Goal: Transaction & Acquisition: Purchase product/service

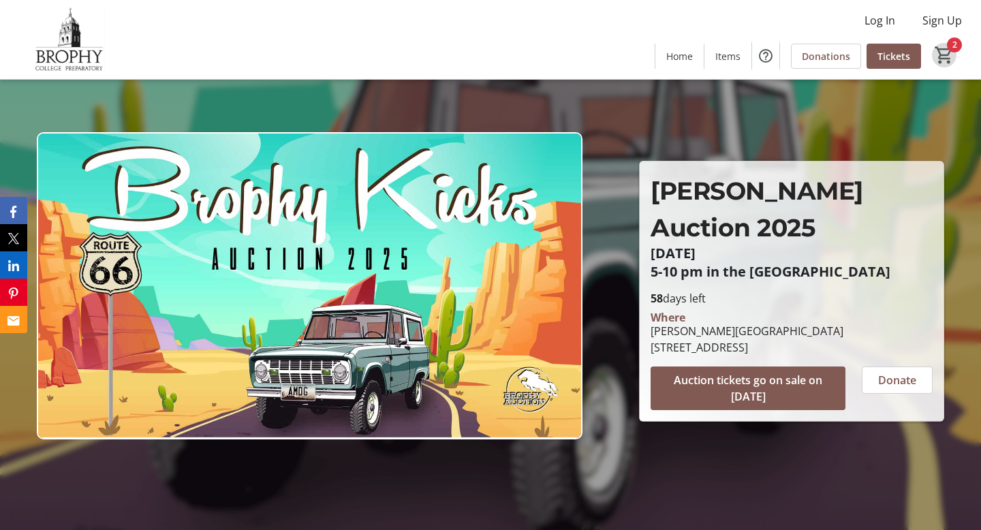
click at [945, 55] on mat-icon "2" at bounding box center [944, 55] width 20 height 20
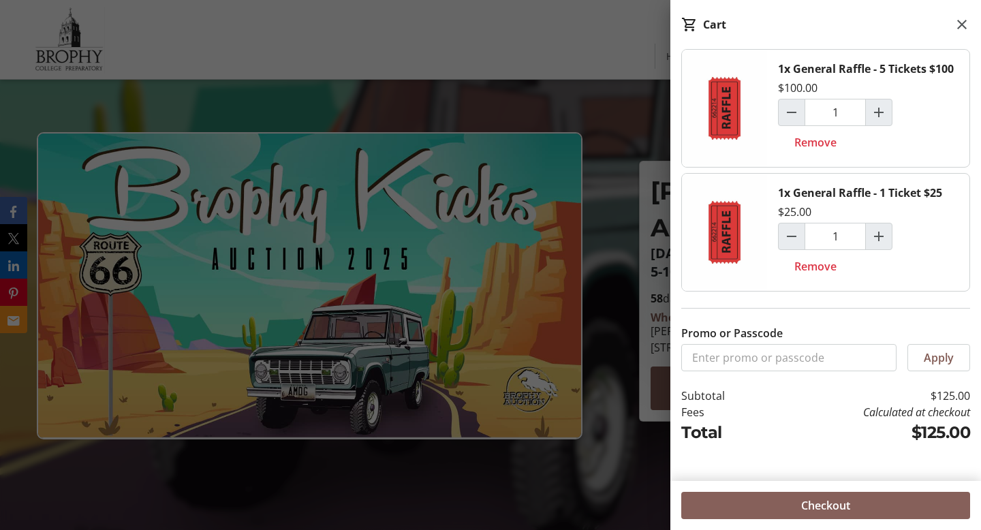
click at [785, 510] on span at bounding box center [825, 505] width 289 height 33
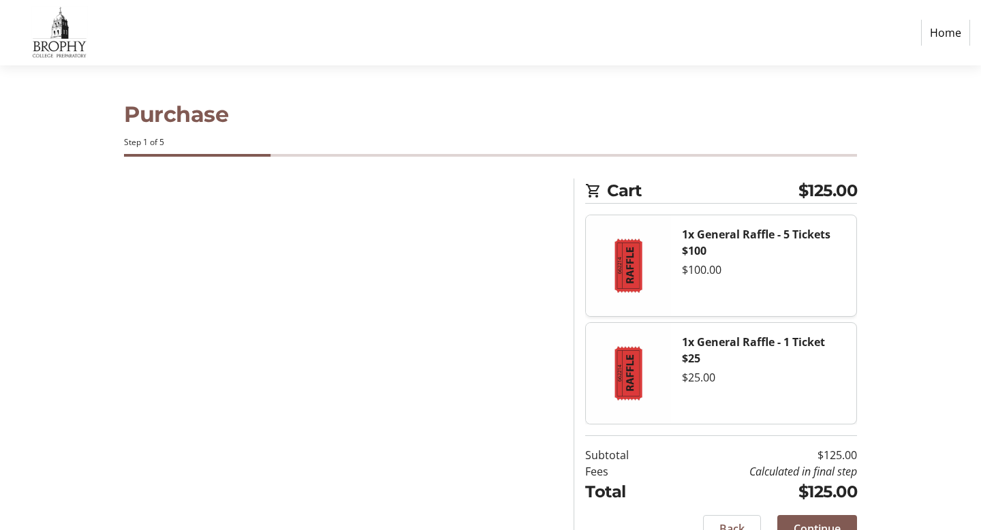
select select "US"
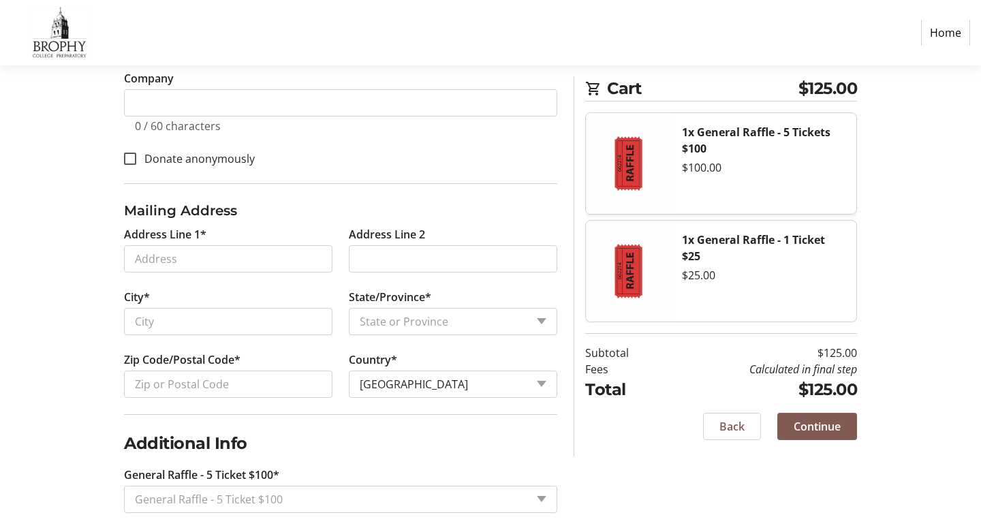
scroll to position [538, 0]
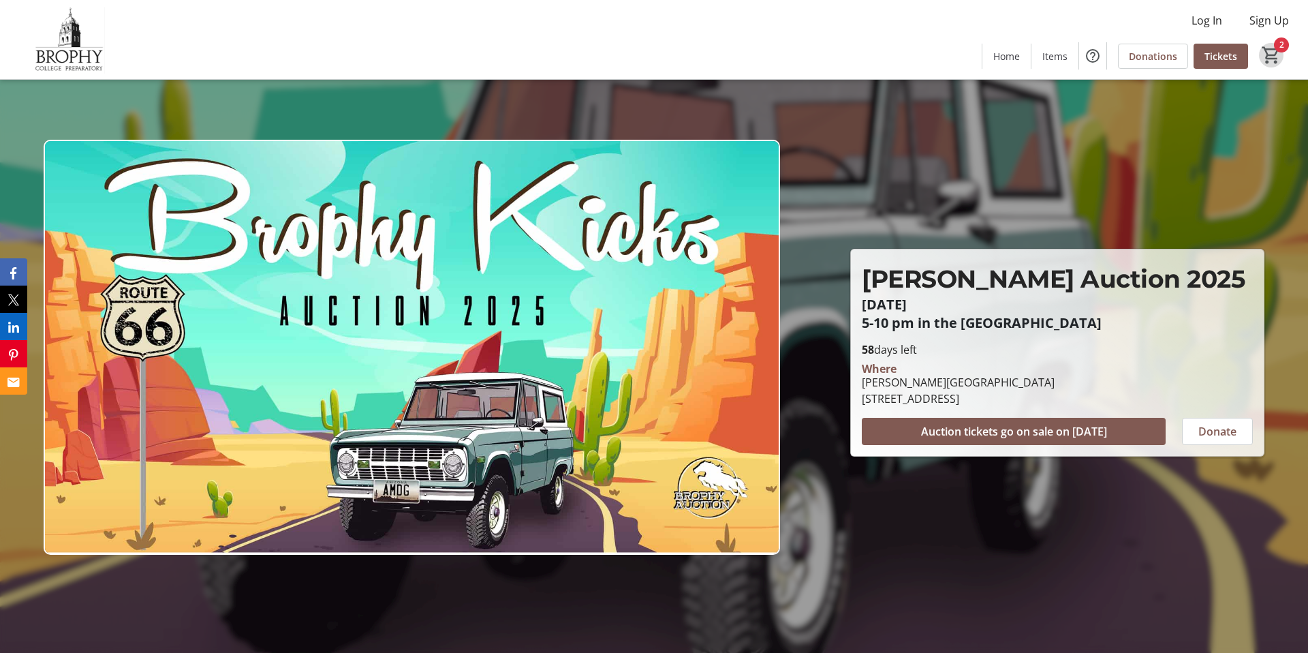
click at [1273, 55] on mat-icon "2" at bounding box center [1271, 55] width 20 height 20
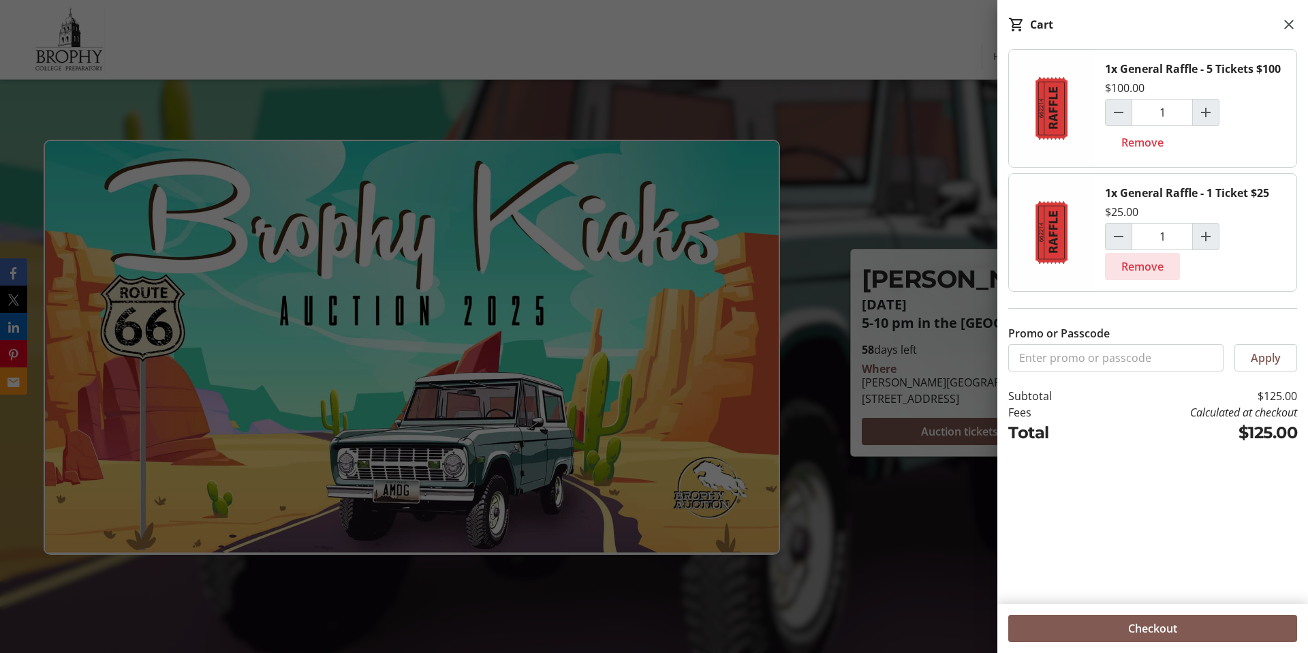
click at [1149, 268] on span "Remove" at bounding box center [1143, 266] width 42 height 16
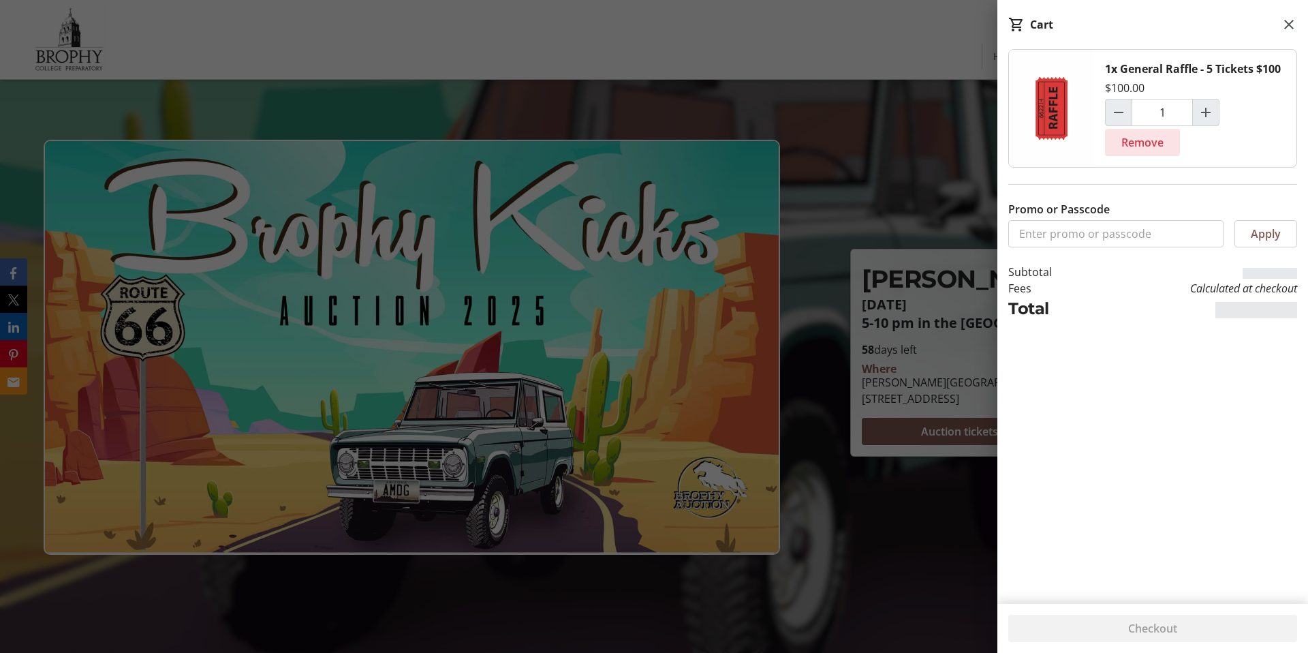
click at [1148, 148] on span "Remove" at bounding box center [1143, 142] width 42 height 16
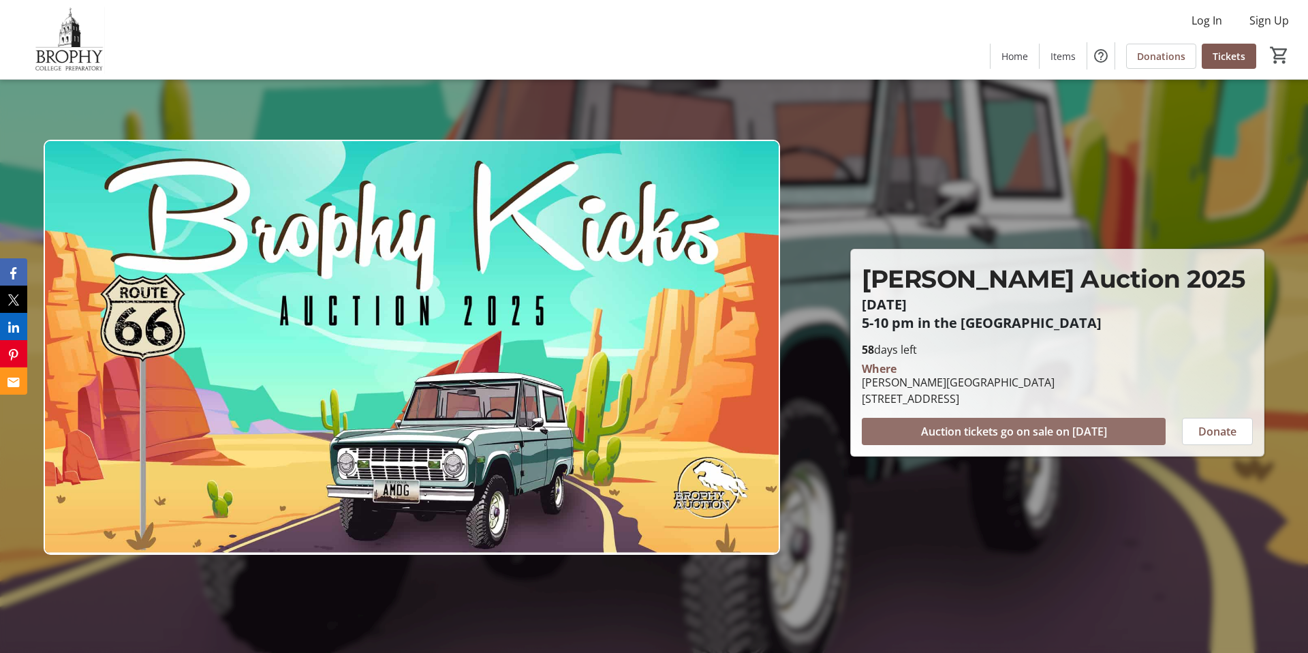
click at [1006, 428] on span "Auction tickets go on sale on [DATE]" at bounding box center [1014, 431] width 186 height 16
click at [1228, 48] on span at bounding box center [1229, 56] width 55 height 33
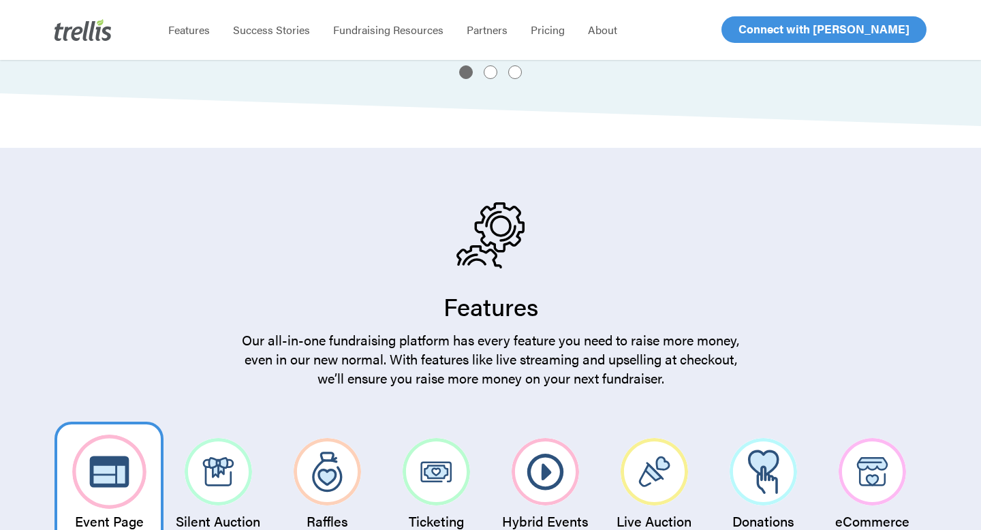
scroll to position [1974, 0]
